Goal: Task Accomplishment & Management: Manage account settings

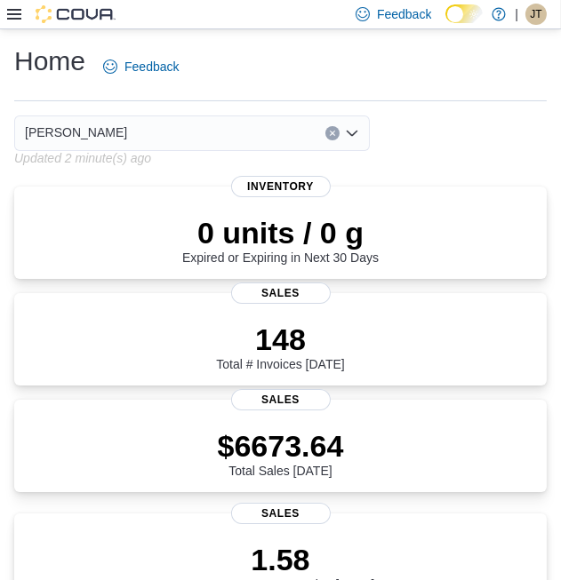
click at [8, 17] on icon at bounding box center [14, 14] width 14 height 14
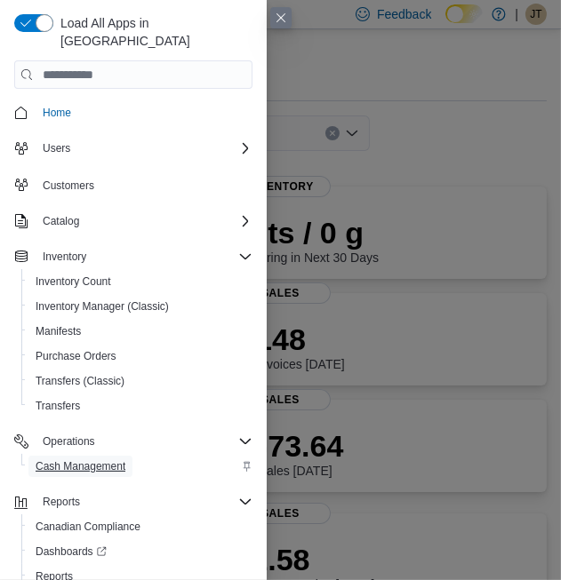
click at [111, 460] on span "Cash Management" at bounding box center [81, 467] width 90 height 14
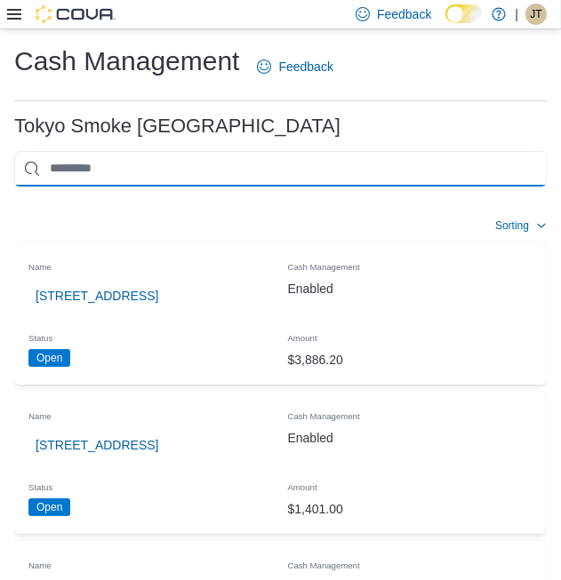
drag, startPoint x: 123, startPoint y: 178, endPoint x: 134, endPoint y: 178, distance: 11.6
click at [123, 178] on input "This is a search bar. As you type, the results lower in the page will automatic…" at bounding box center [280, 169] width 532 height 36
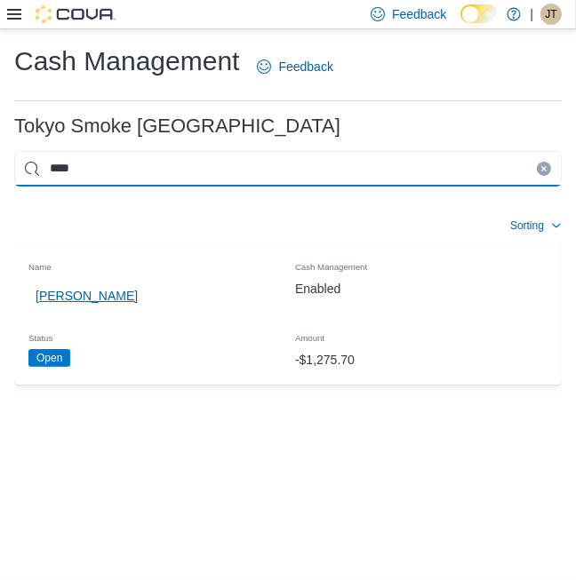
type input "****"
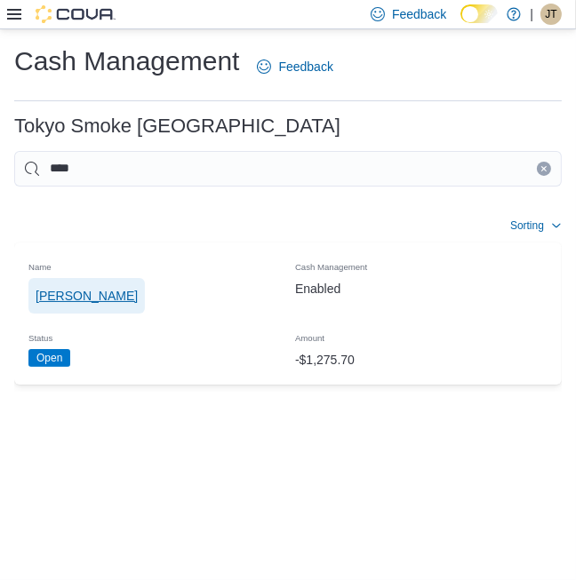
click at [105, 291] on span "[PERSON_NAME]" at bounding box center [87, 296] width 102 height 18
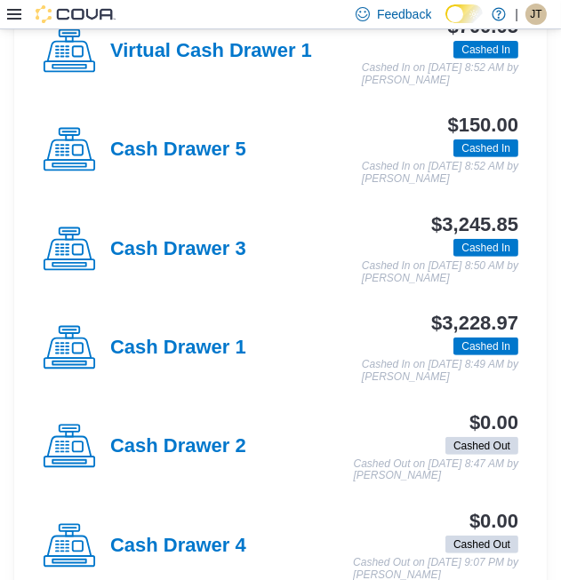
scroll to position [592, 0]
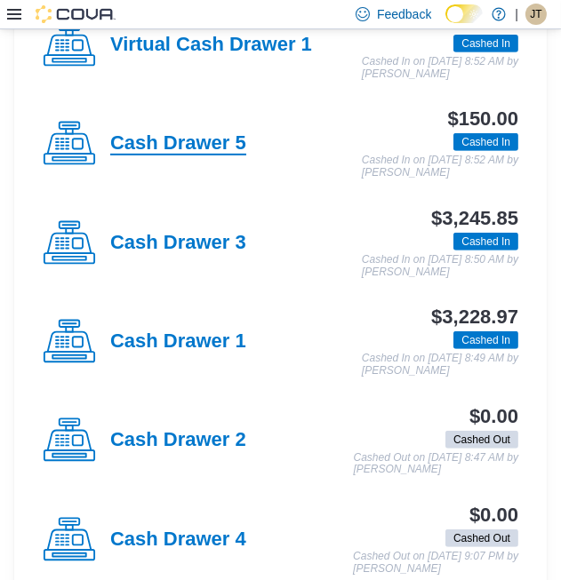
click at [173, 135] on h4 "Cash Drawer 5" at bounding box center [178, 143] width 136 height 23
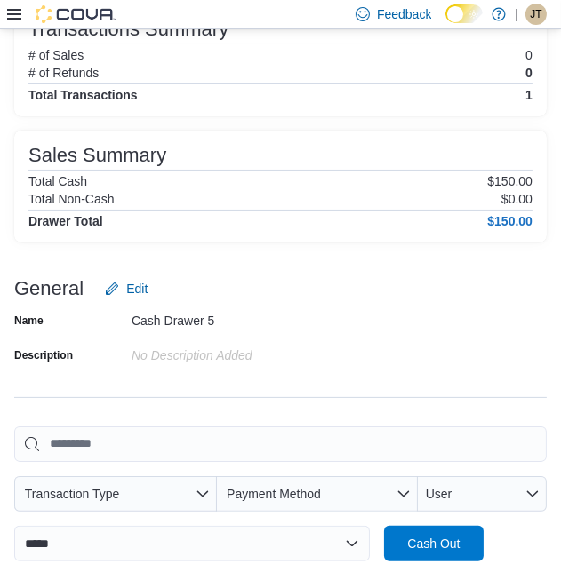
scroll to position [296, 0]
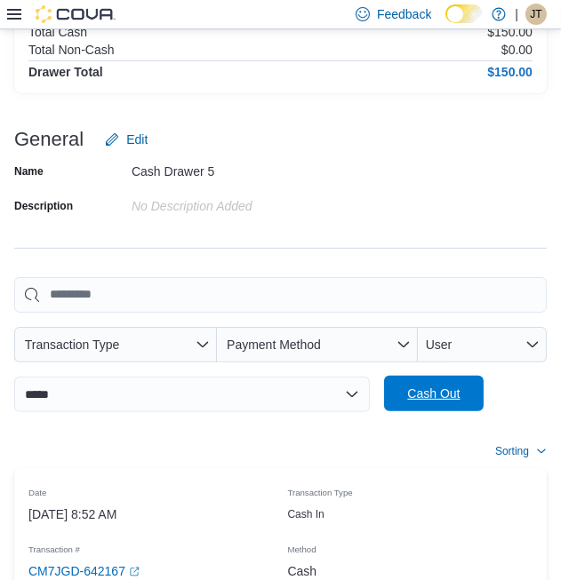
click at [434, 393] on span "Cash Out" at bounding box center [433, 394] width 52 height 18
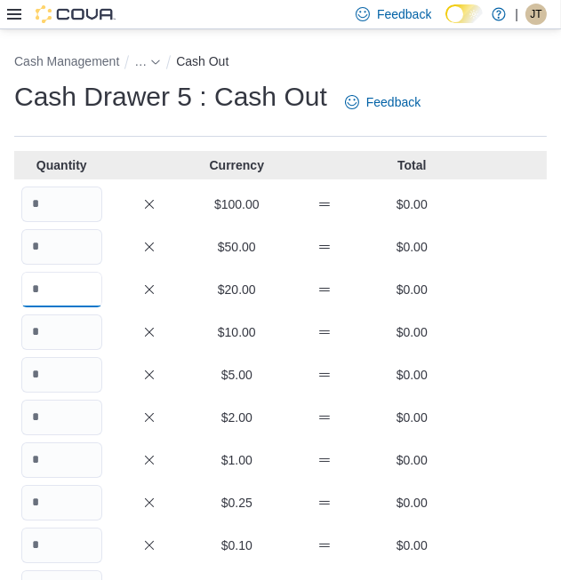
drag, startPoint x: 30, startPoint y: 295, endPoint x: 48, endPoint y: 296, distance: 17.8
click at [48, 296] on input "Quantity" at bounding box center [61, 290] width 81 height 36
type input "*"
drag, startPoint x: 80, startPoint y: 343, endPoint x: 176, endPoint y: 258, distance: 128.5
click at [105, 321] on div "$10.00 $0.00" at bounding box center [280, 333] width 532 height 36
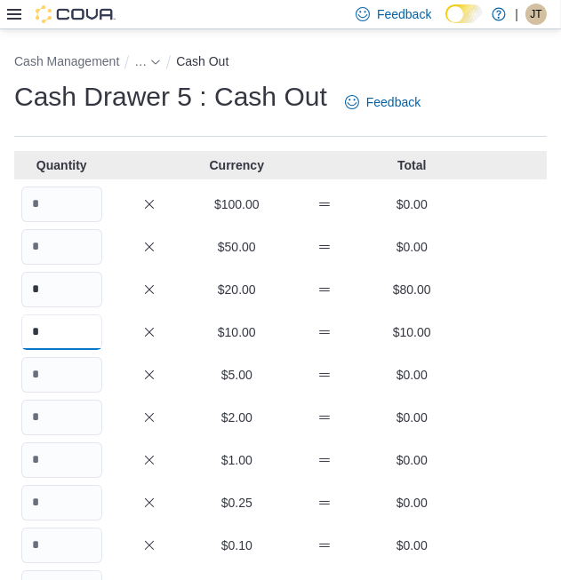
type input "*"
drag, startPoint x: 67, startPoint y: 375, endPoint x: 84, endPoint y: 371, distance: 17.5
click at [79, 372] on input "Quantity" at bounding box center [61, 375] width 81 height 36
type input "*"
drag, startPoint x: 67, startPoint y: 419, endPoint x: 87, endPoint y: 388, distance: 37.2
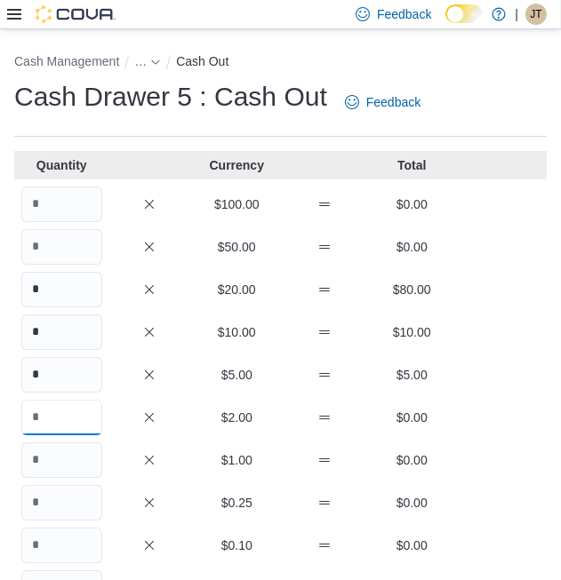
click at [73, 404] on input "Quantity" at bounding box center [61, 418] width 81 height 36
type input "*"
click at [86, 466] on input "Quantity" at bounding box center [61, 461] width 81 height 36
type input "**"
click at [71, 508] on input "Quantity" at bounding box center [61, 503] width 81 height 36
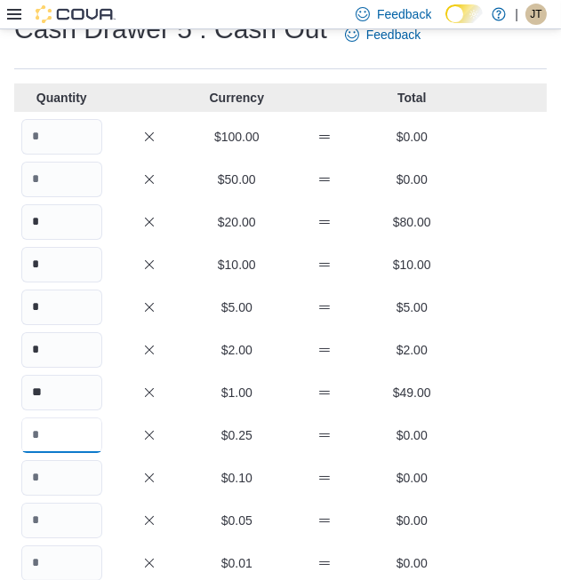
scroll to position [99, 0]
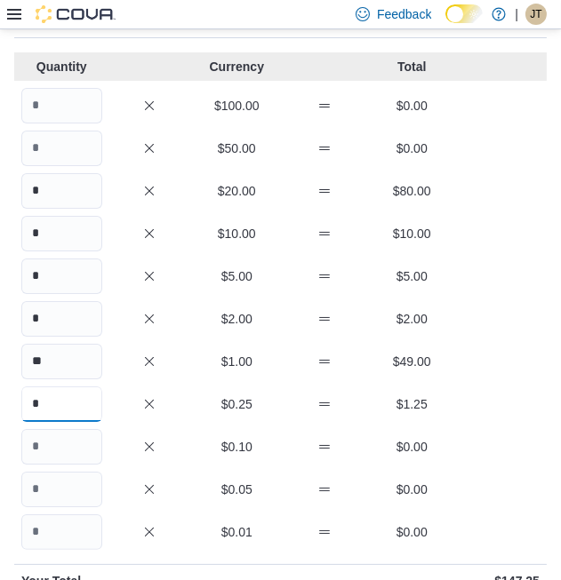
type input "*"
click at [43, 448] on input "Quantity" at bounding box center [61, 447] width 81 height 36
type input "**"
click at [59, 479] on input "Quantity" at bounding box center [61, 490] width 81 height 36
type input "*"
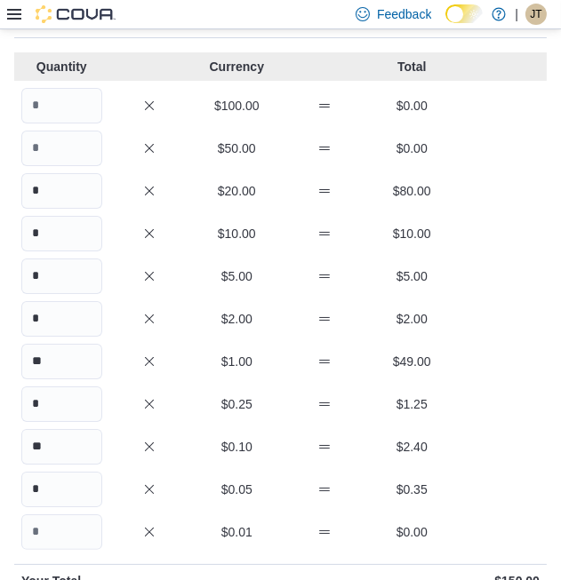
drag, startPoint x: 506, startPoint y: 409, endPoint x: 496, endPoint y: 417, distance: 12.6
click at [505, 410] on div "* $0.25 $1.25" at bounding box center [280, 405] width 532 height 36
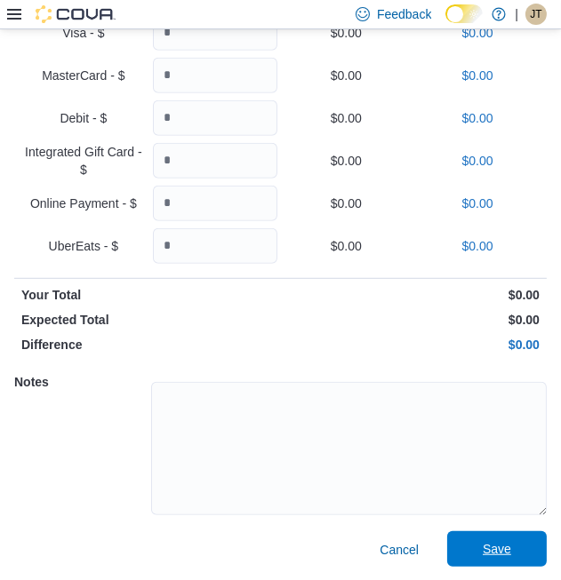
scroll to position [796, 0]
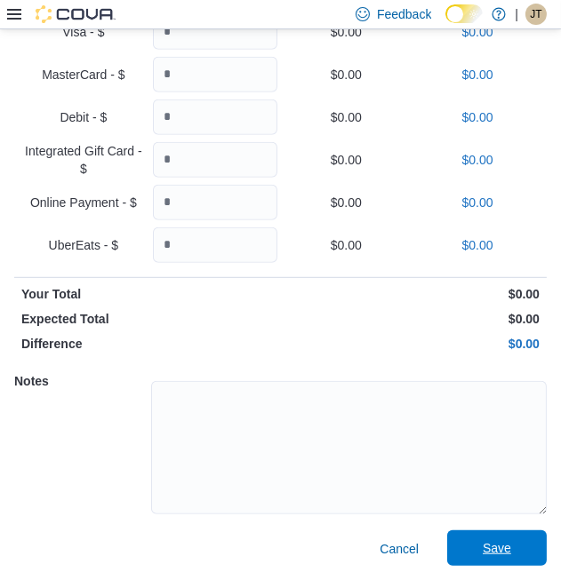
click at [511, 549] on span "Save" at bounding box center [497, 549] width 28 height 18
